Goal: Task Accomplishment & Management: Use online tool/utility

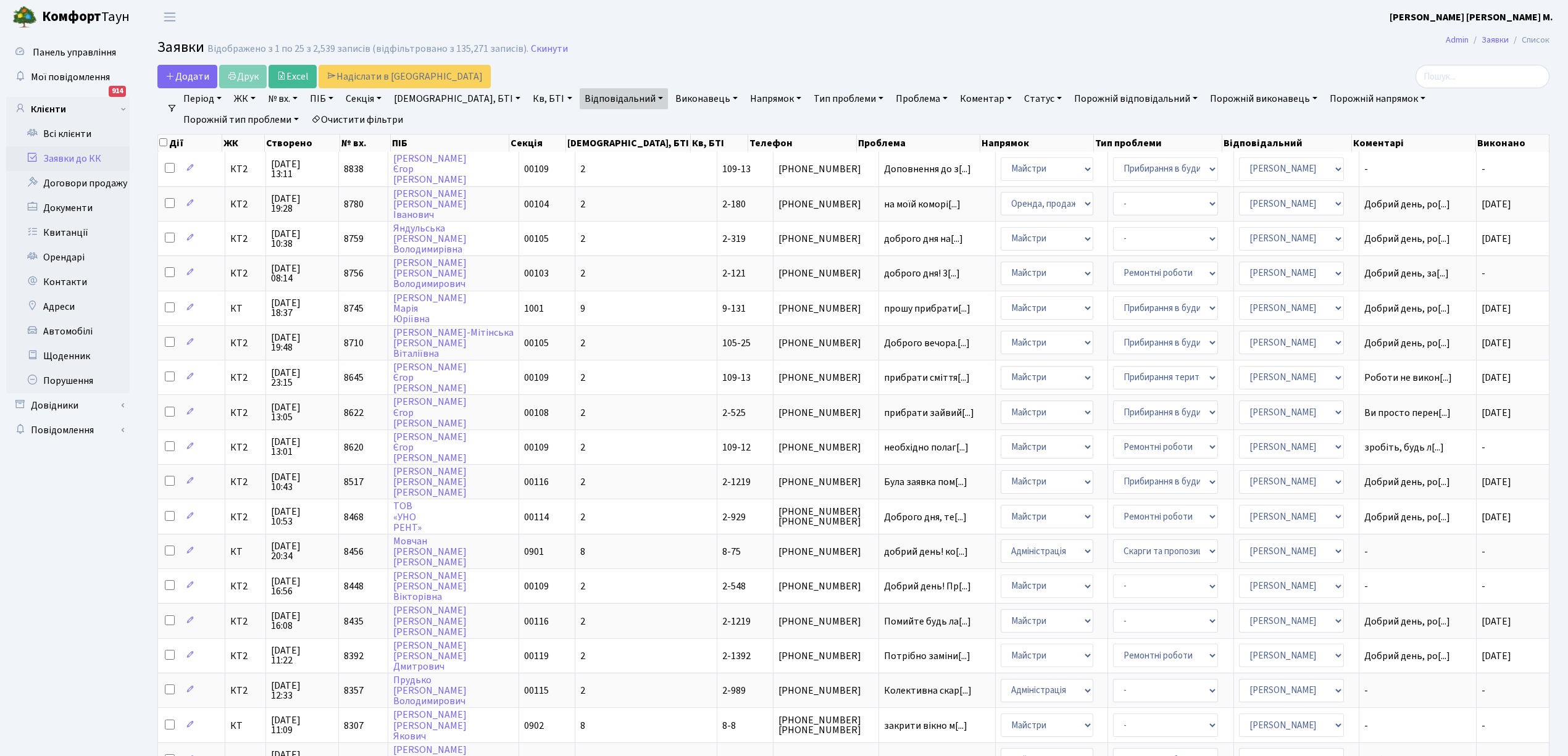
select select "25"
click at [586, 97] on link "Відповідальний" at bounding box center [623, 99] width 88 height 21
click at [585, 122] on li "× [PERSON_NAME]" at bounding box center [621, 121] width 75 height 14
click at [583, 99] on link "Відповідальний" at bounding box center [623, 99] width 88 height 21
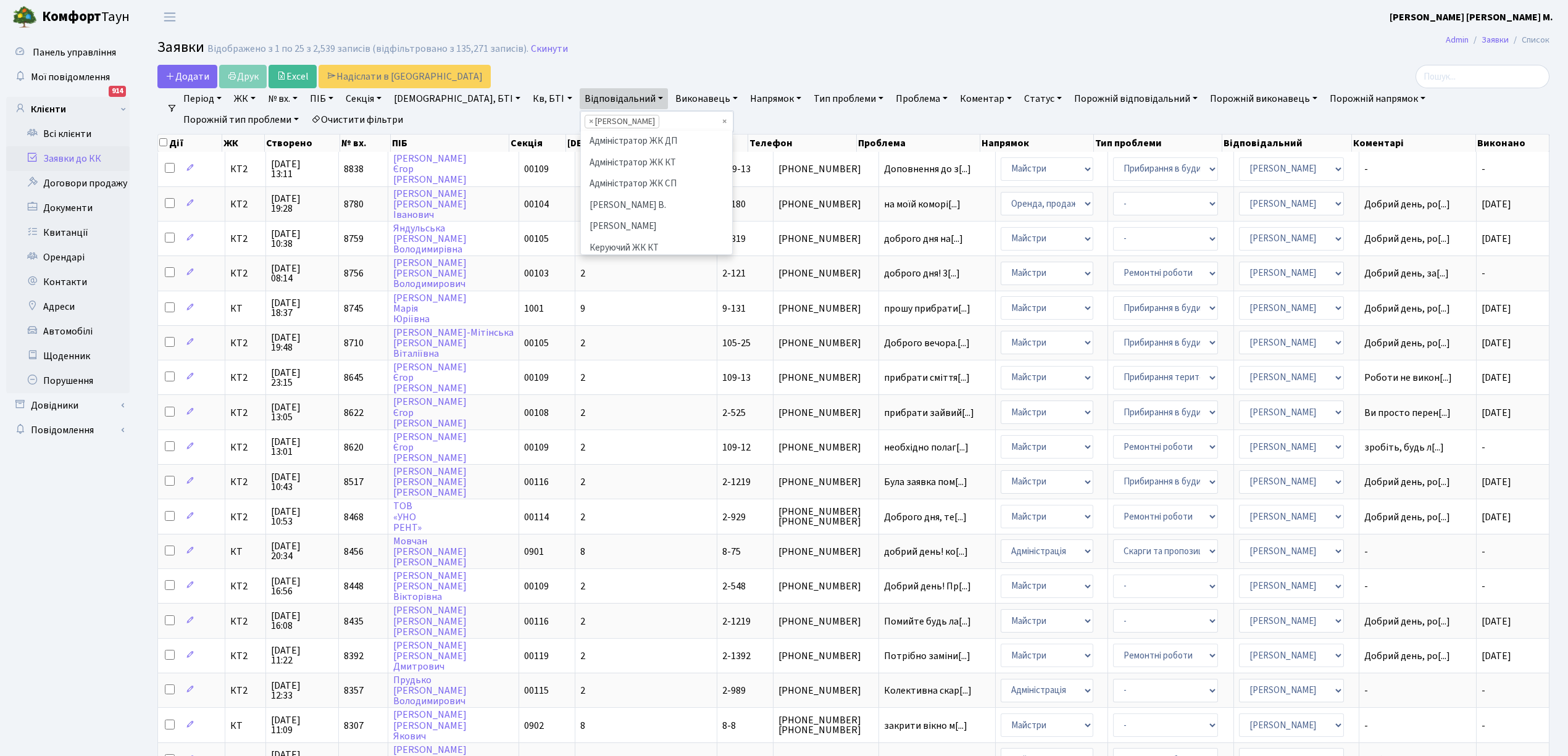
scroll to position [362, 0]
click at [582, 230] on li "[PERSON_NAME] [PERSON_NAME] Д." at bounding box center [656, 247] width 149 height 35
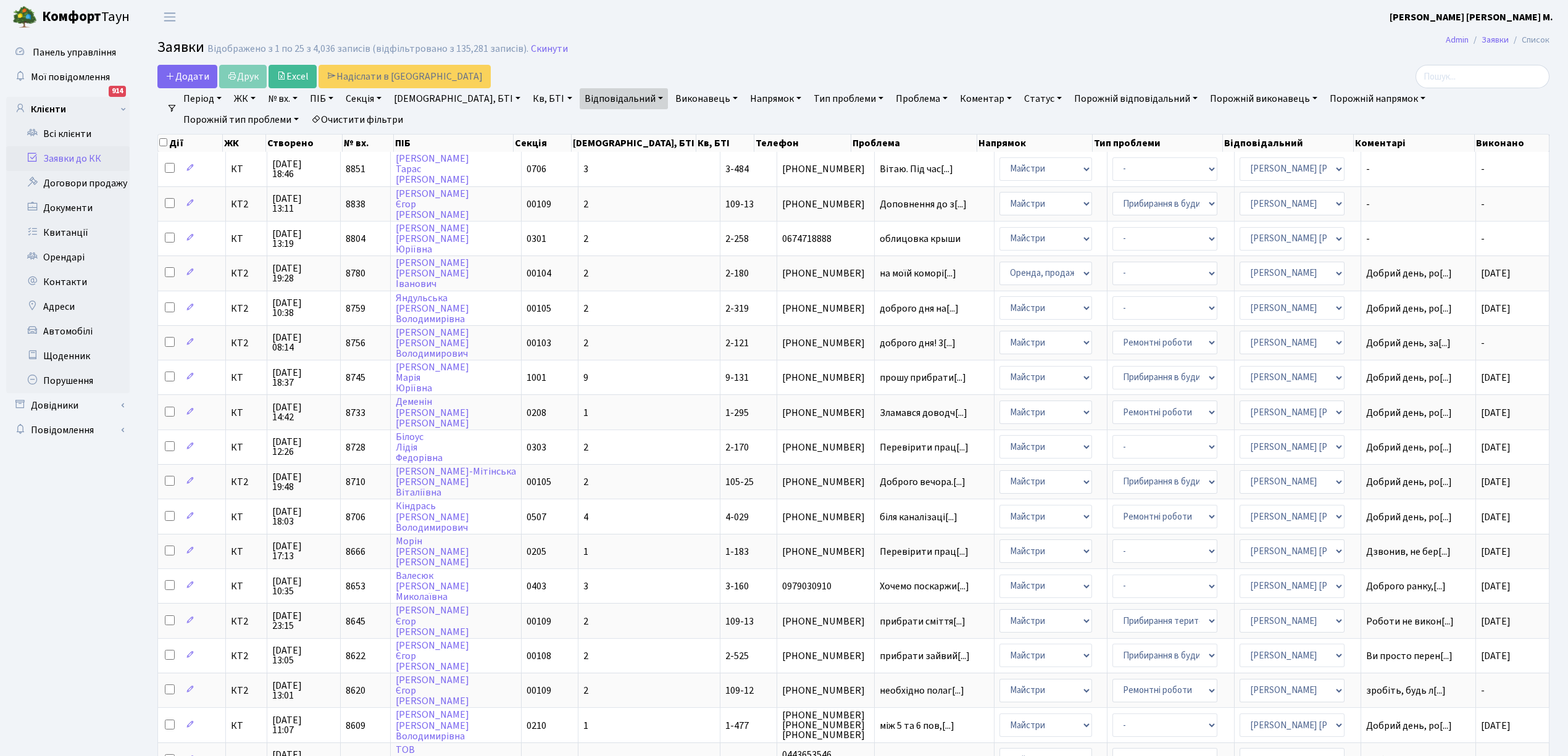
click at [586, 96] on link "Відповідальний" at bounding box center [623, 99] width 88 height 21
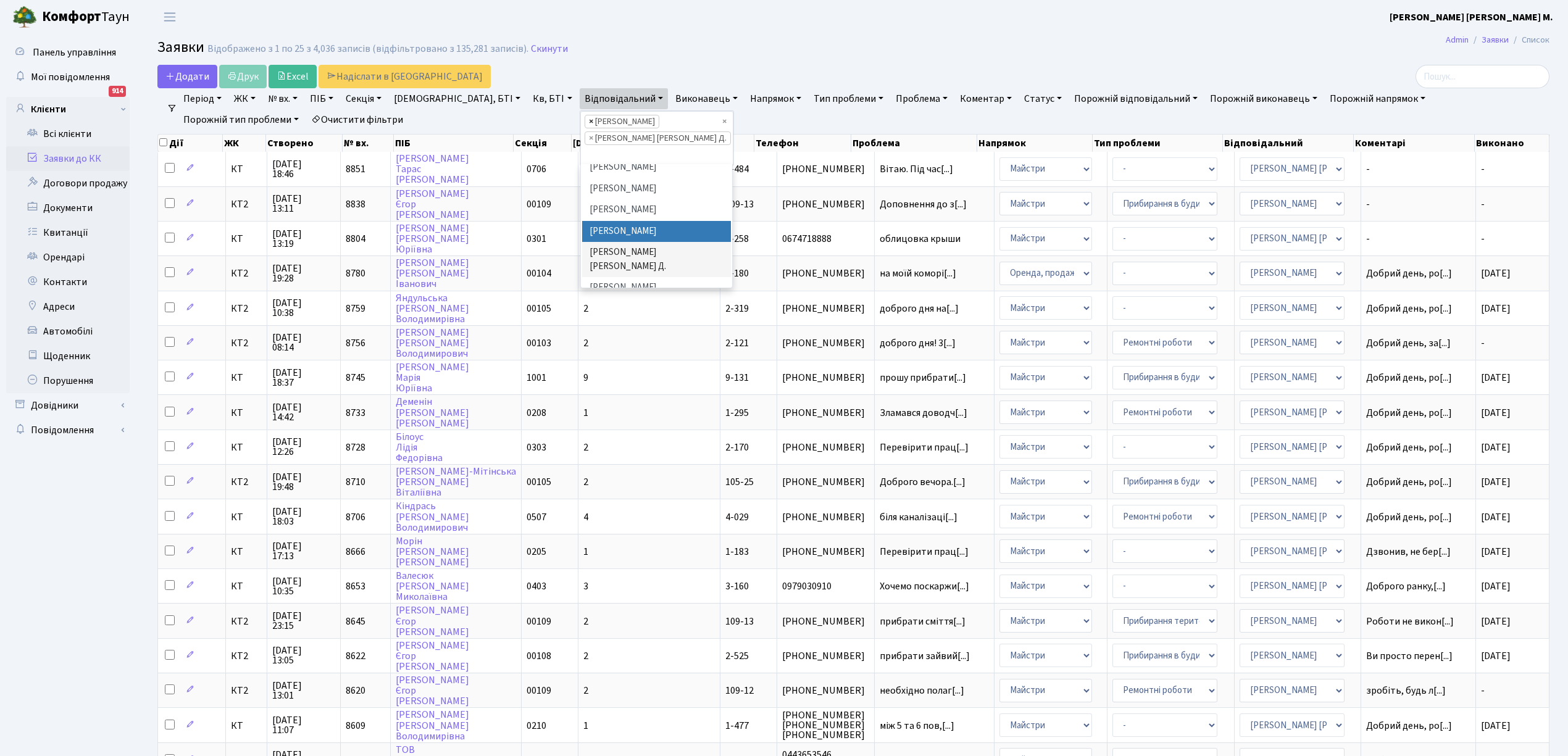
click at [589, 122] on span "×" at bounding box center [591, 121] width 5 height 12
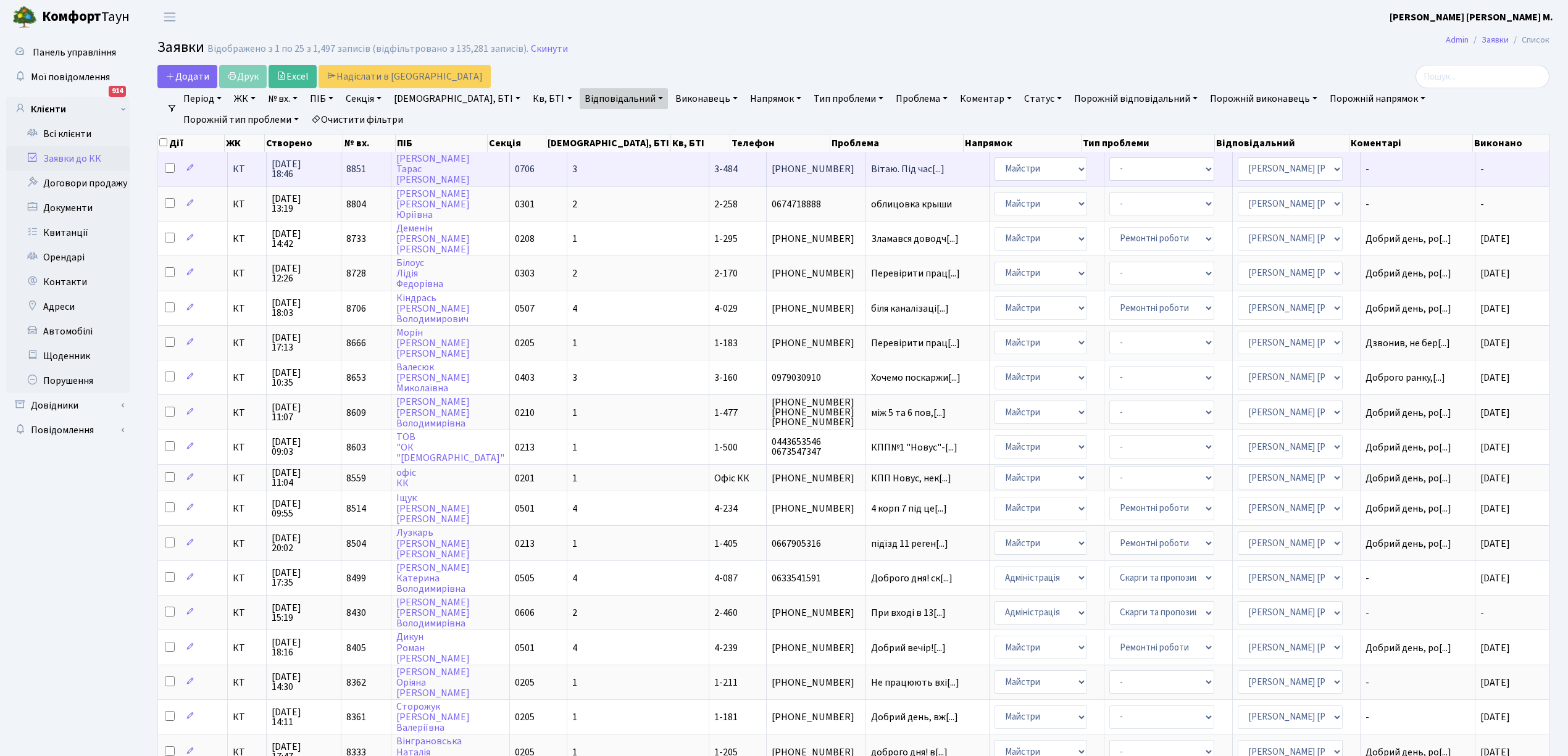
click at [597, 168] on td "3" at bounding box center [638, 168] width 142 height 34
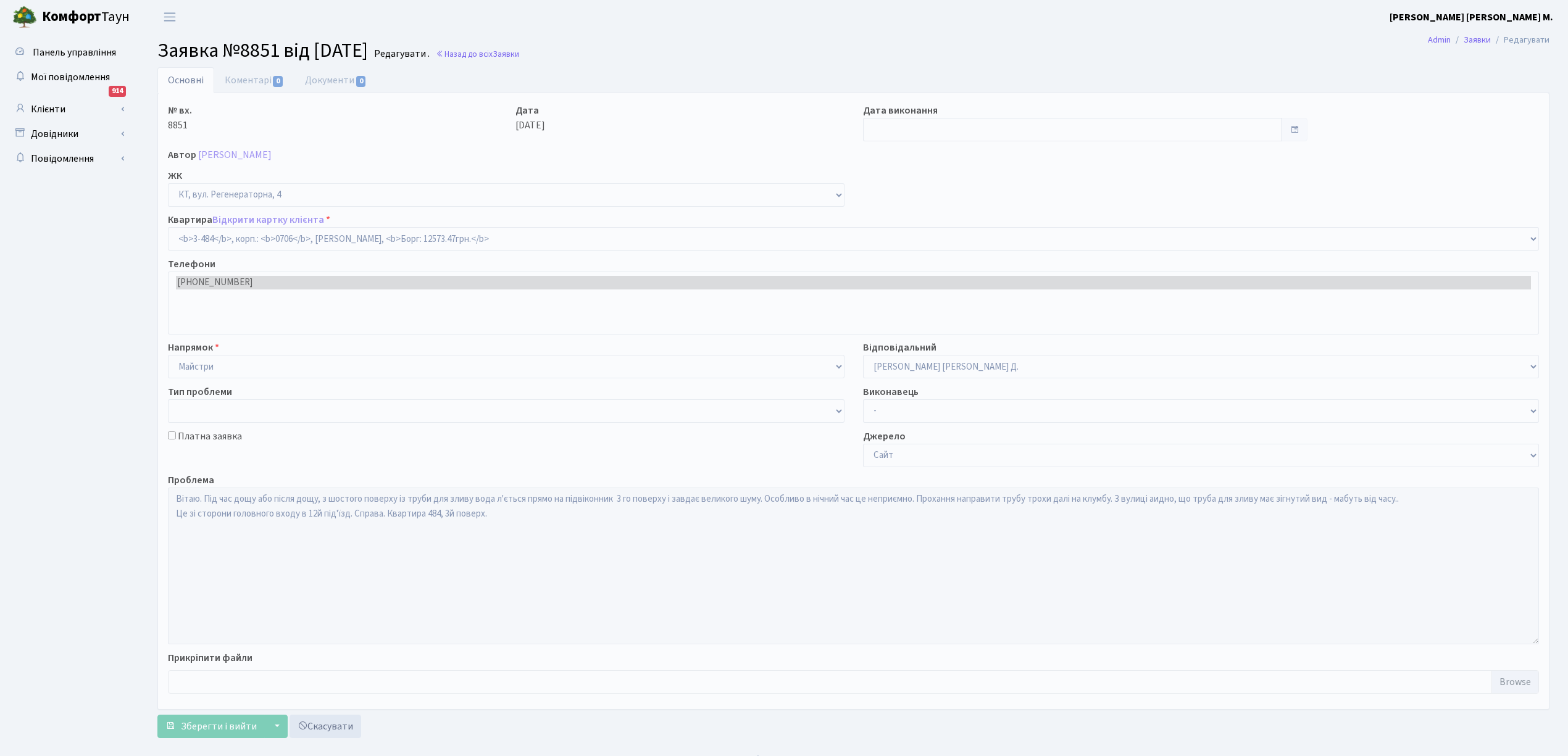
select select "1702"
